Goal: Navigation & Orientation: Understand site structure

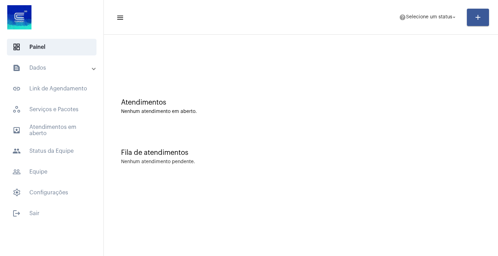
click at [36, 67] on mat-panel-title "text_snippet_outlined Dados" at bounding box center [52, 68] width 80 height 8
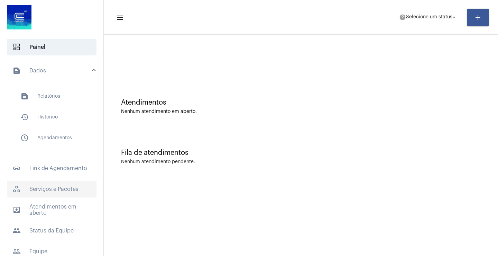
click at [41, 186] on span "workspaces_outlined Serviços e Pacotes" at bounding box center [52, 189] width 90 height 17
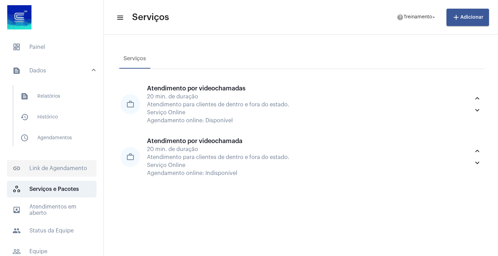
click at [46, 164] on span "link_outlined Link de Agendamento" at bounding box center [52, 168] width 90 height 17
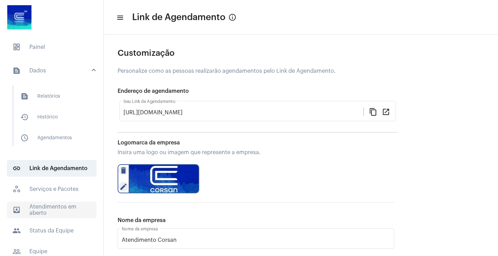
click at [53, 208] on span "outbox_outline Atendimentos em aberto" at bounding box center [52, 209] width 90 height 17
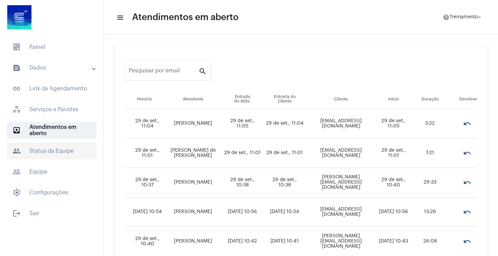
click at [58, 155] on span "people Status da Equipe" at bounding box center [52, 151] width 90 height 17
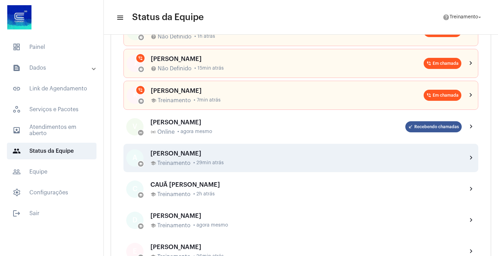
scroll to position [208, 0]
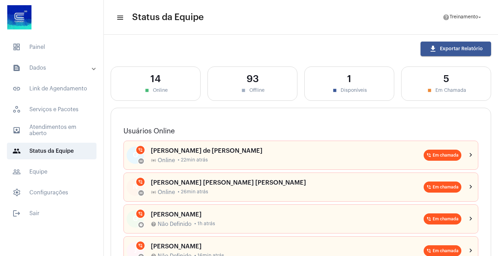
drag, startPoint x: 429, startPoint y: 75, endPoint x: 468, endPoint y: 95, distance: 43.3
click at [468, 95] on div "5 stop Em Chamada" at bounding box center [446, 83] width 90 height 34
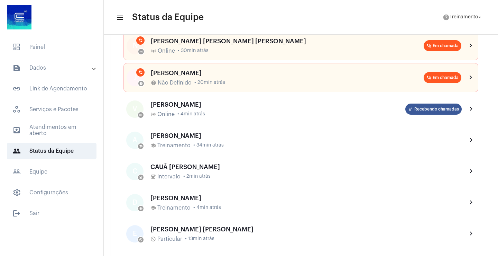
scroll to position [208, 0]
